Goal: Contribute content

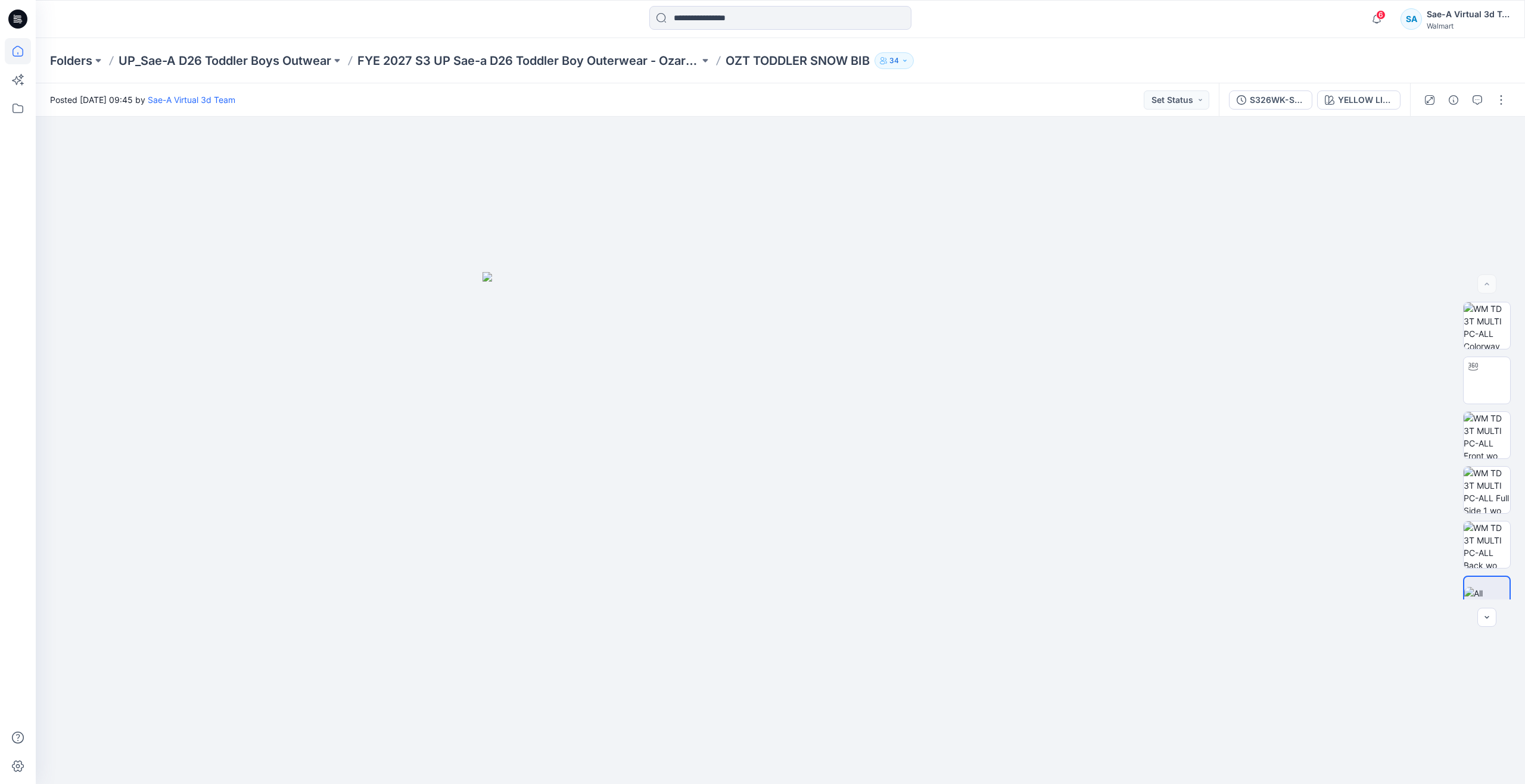
click at [22, 55] on icon at bounding box center [18, 51] width 26 height 26
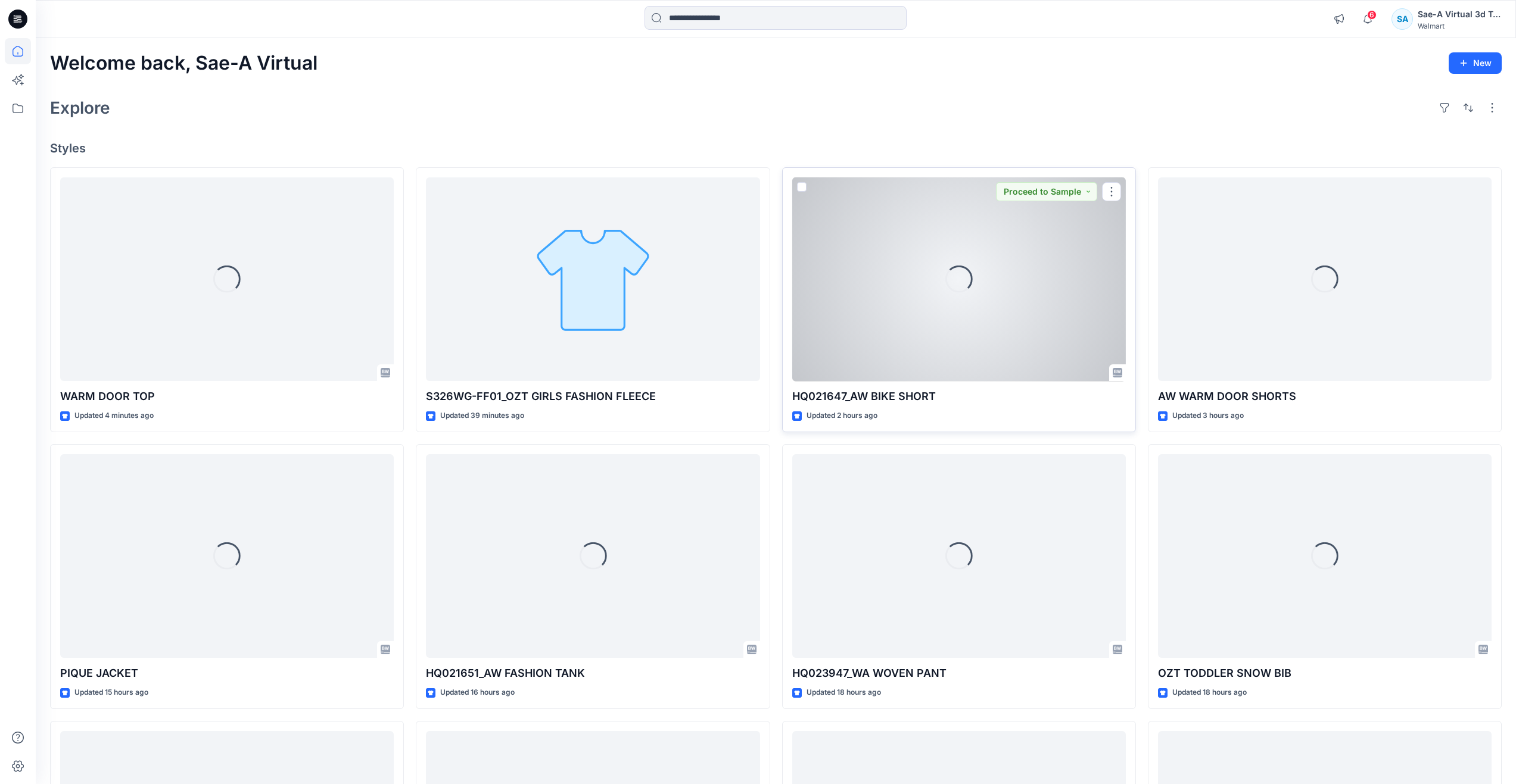
click at [1009, 291] on div "Loading..." at bounding box center [959, 280] width 333 height 204
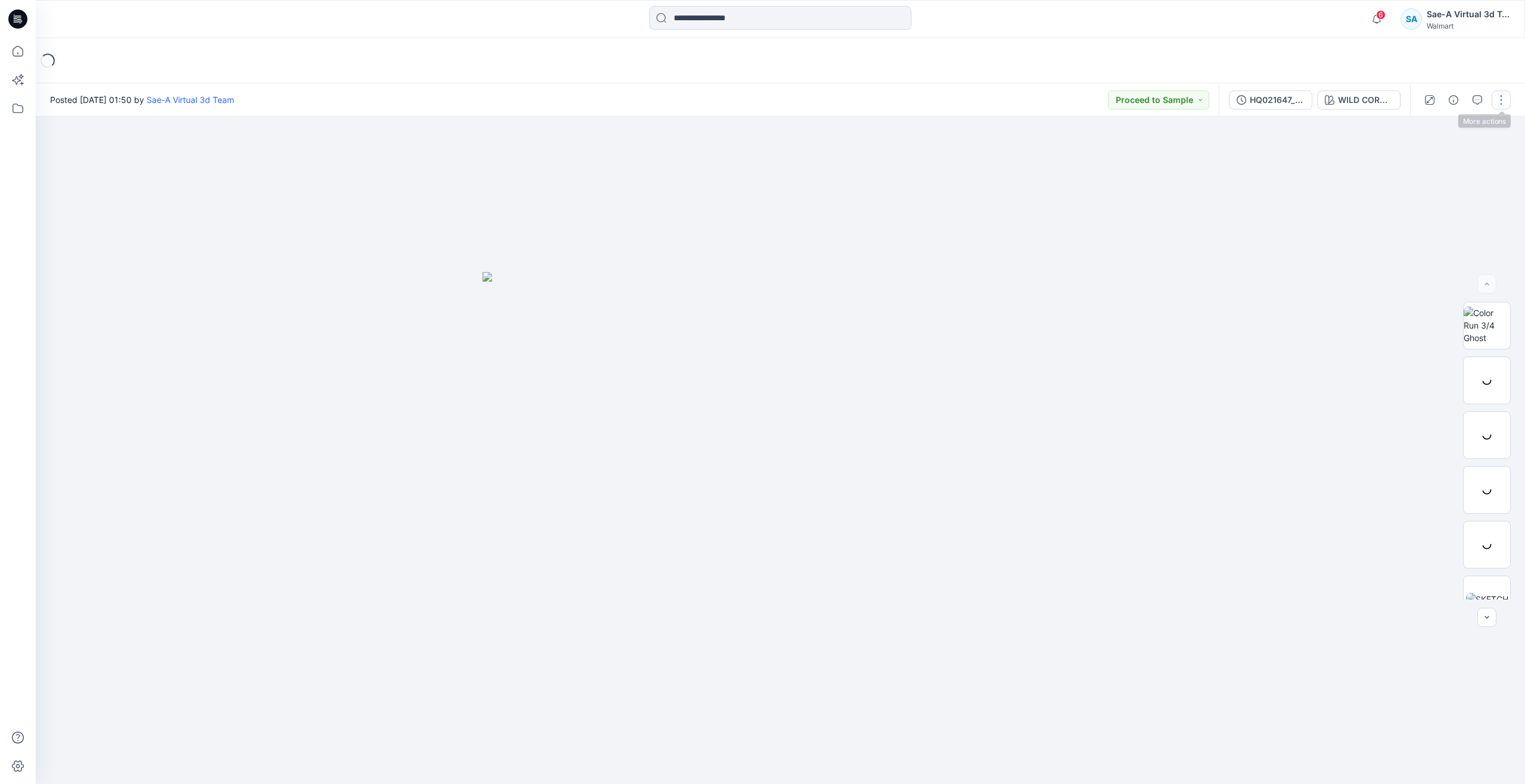
click at [1503, 96] on button "button" at bounding box center [1501, 100] width 19 height 19
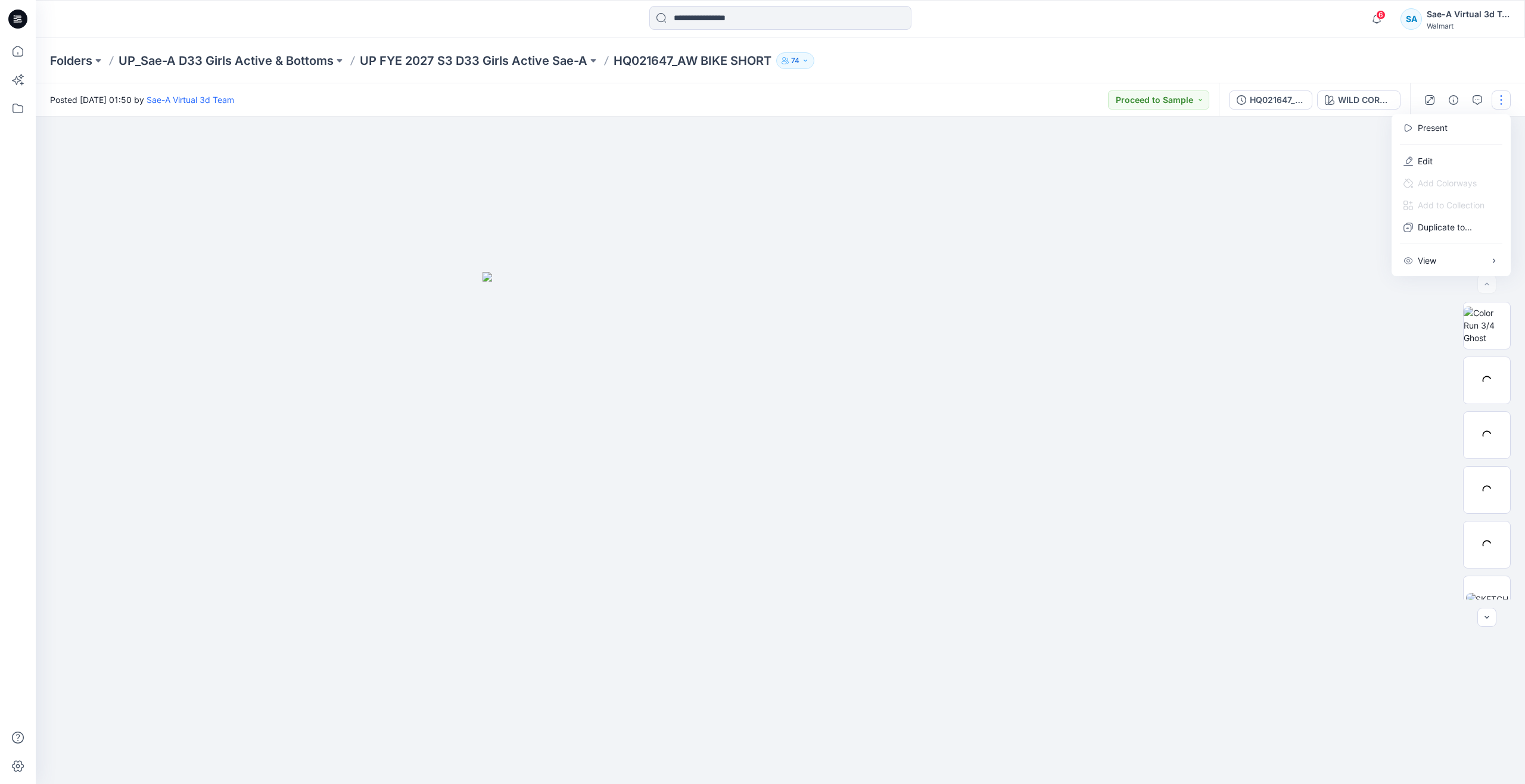
click at [1420, 161] on p "Edit" at bounding box center [1425, 161] width 15 height 13
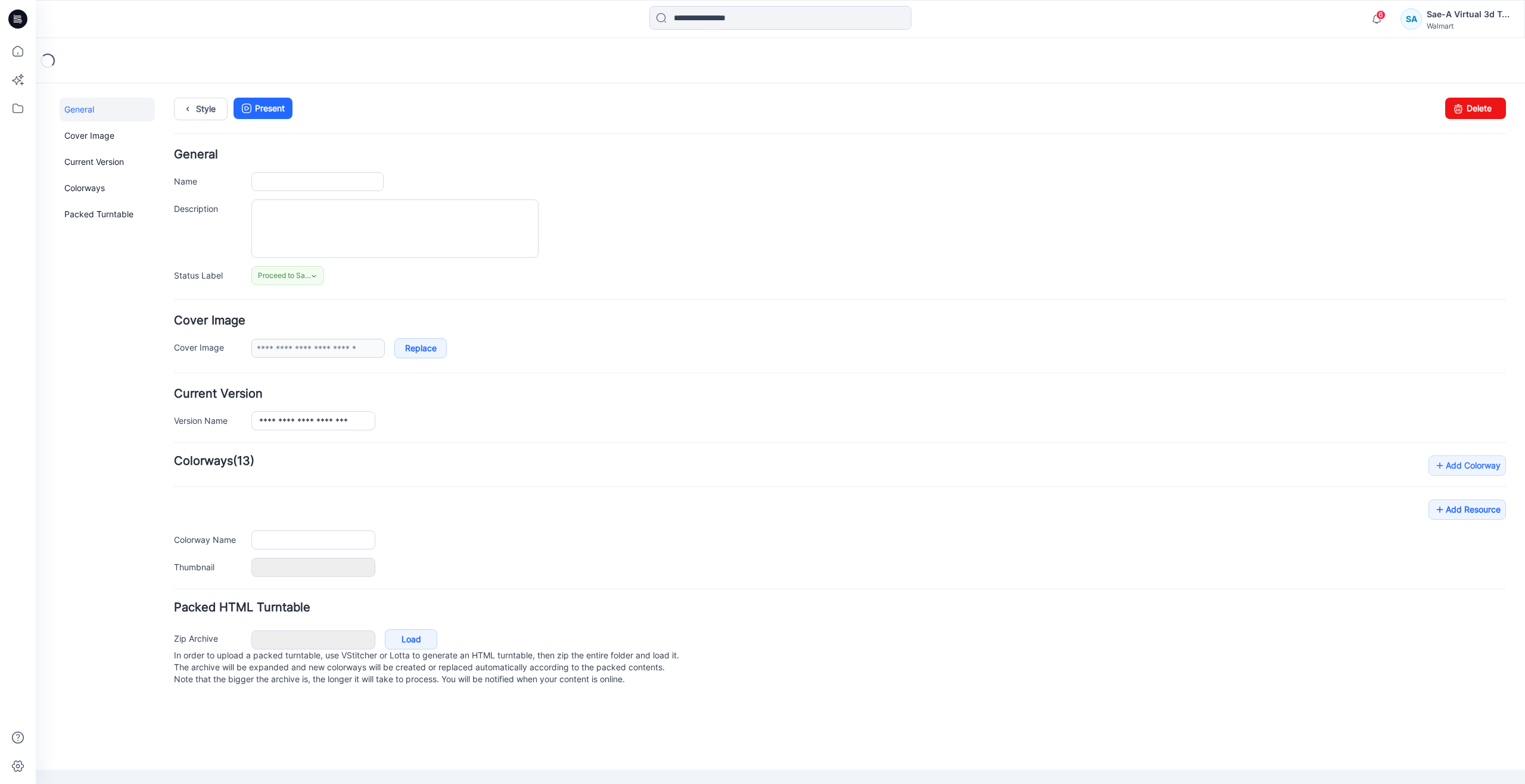
type input "**********"
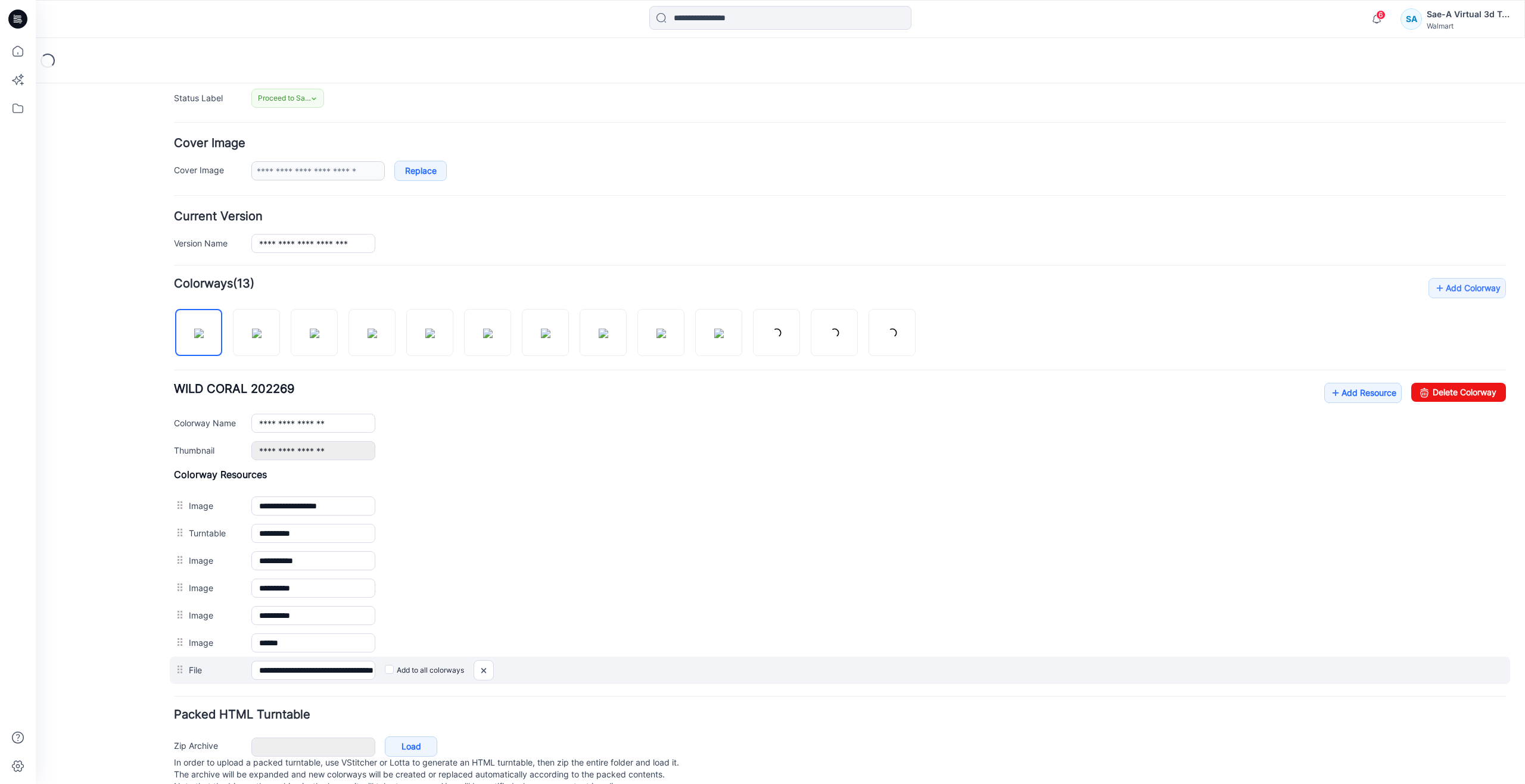
scroll to position [178, 0]
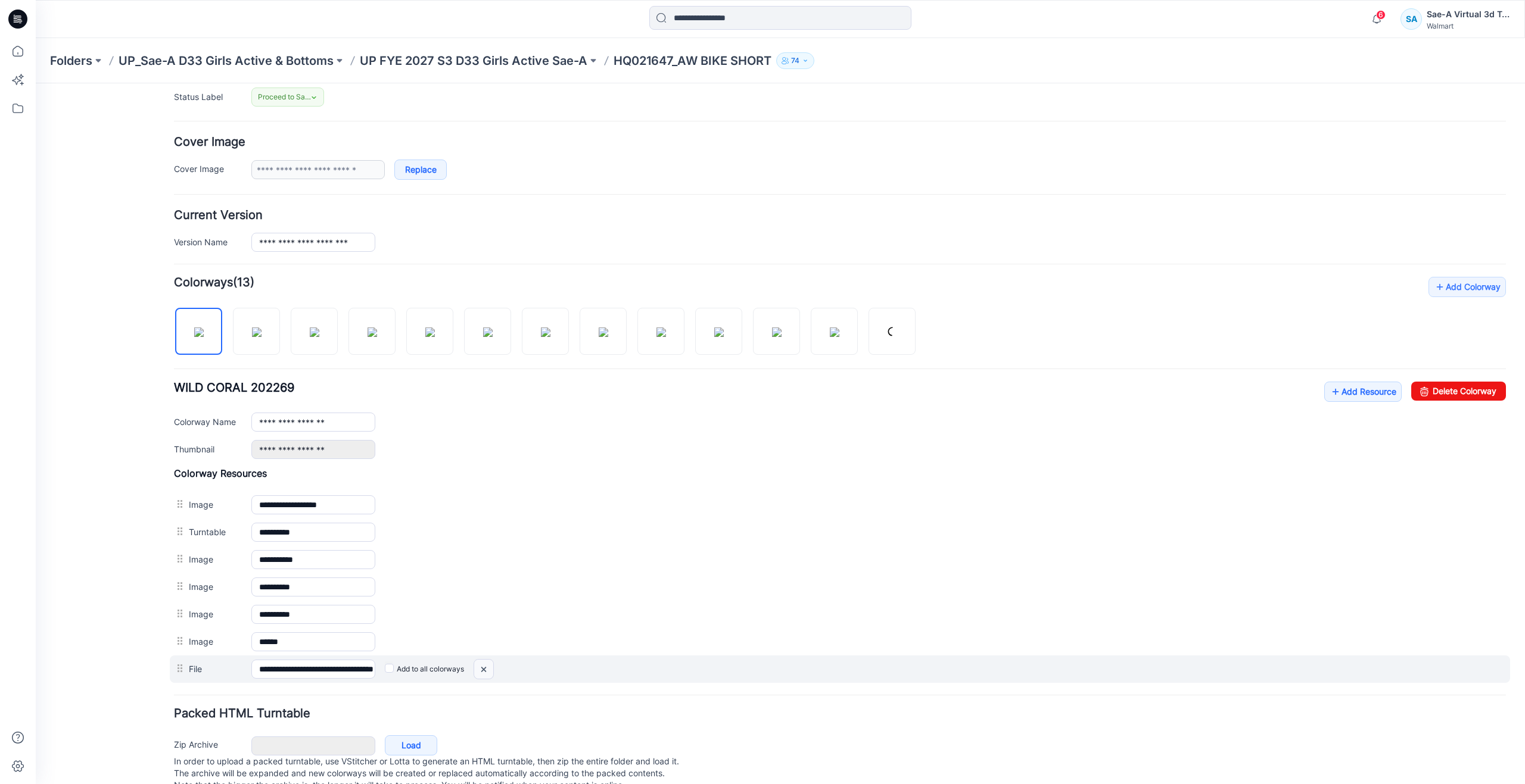
click at [478, 668] on img at bounding box center [484, 669] width 19 height 20
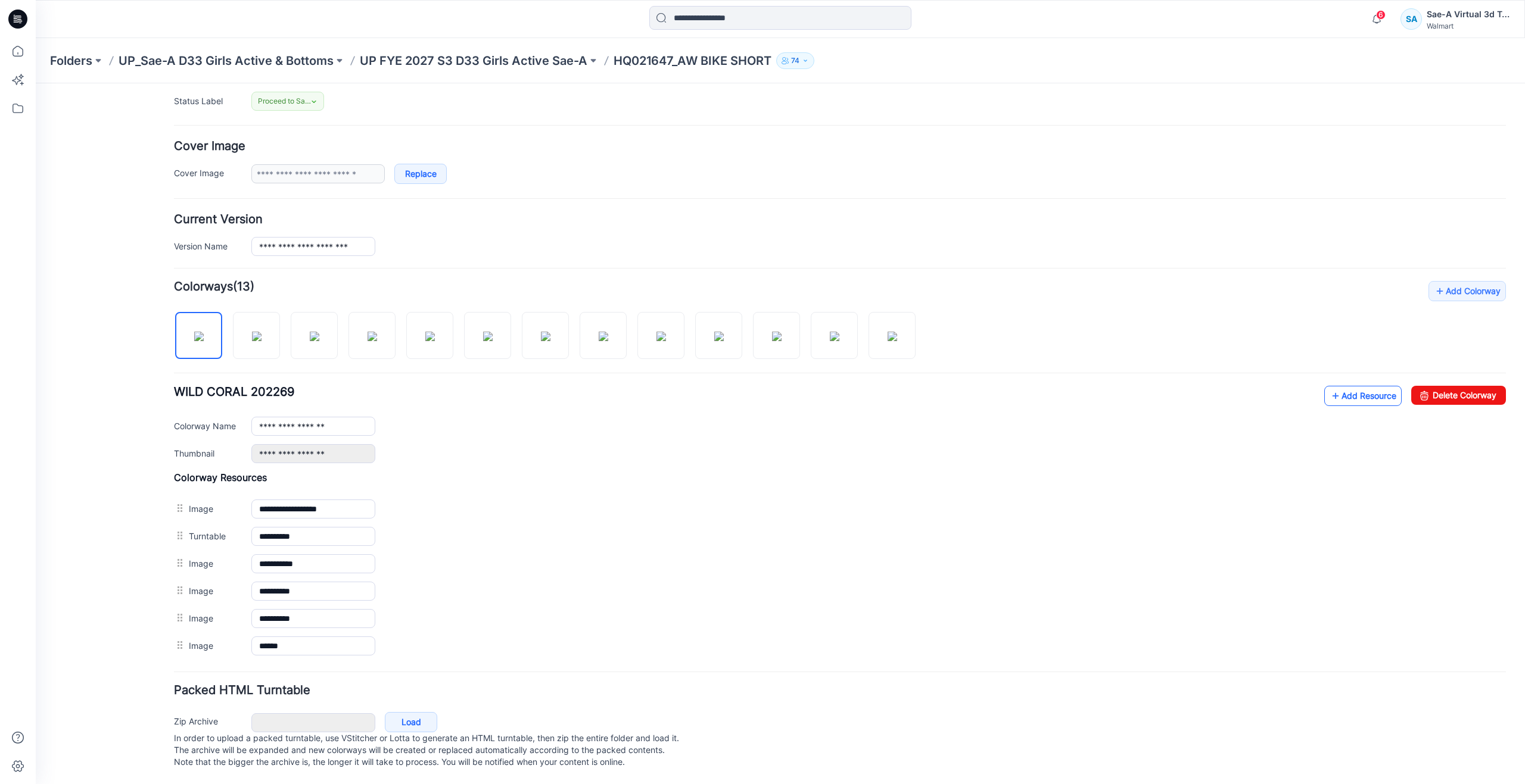
click at [1338, 389] on link "Add Resource" at bounding box center [1362, 395] width 77 height 20
click at [1354, 390] on link "Add Resource" at bounding box center [1362, 395] width 77 height 20
